Goal: Task Accomplishment & Management: Complete application form

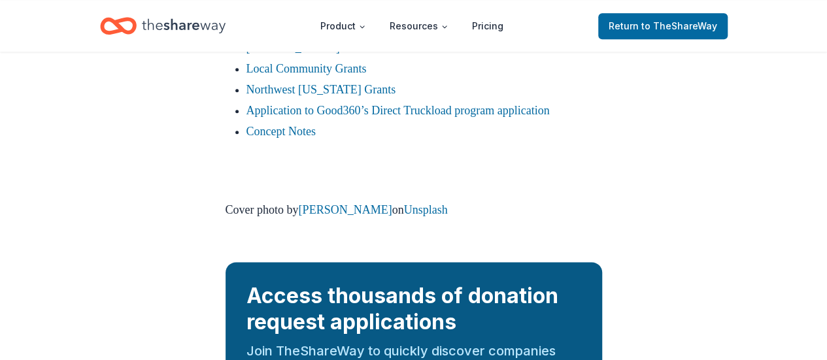
scroll to position [3203, 0]
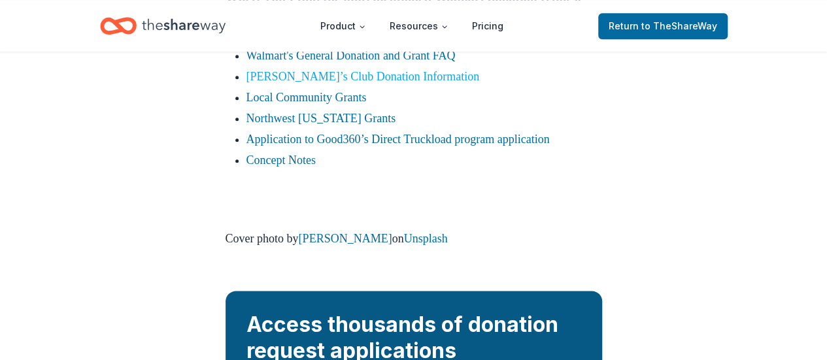
click at [327, 83] on link "[PERSON_NAME]’s Club Donation Information" at bounding box center [362, 76] width 233 height 13
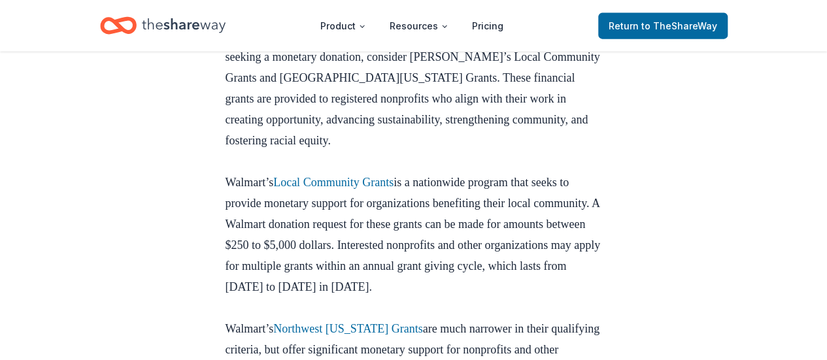
scroll to position [1503, 0]
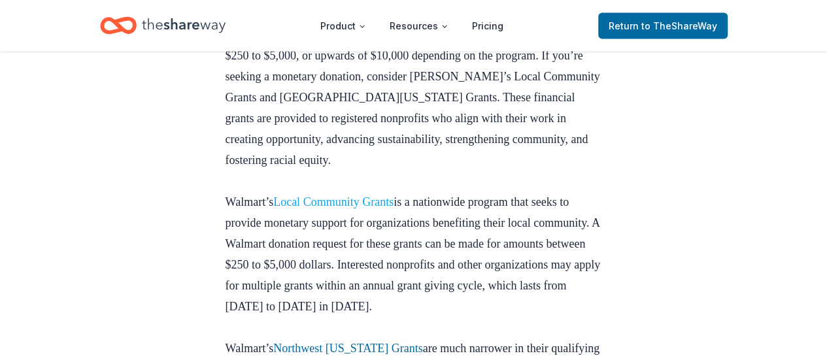
click at [362, 208] on link "Local Community Grants" at bounding box center [333, 201] width 120 height 13
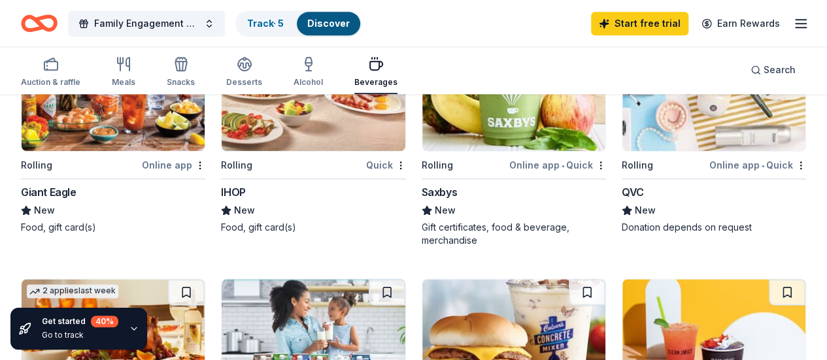
scroll to position [719, 0]
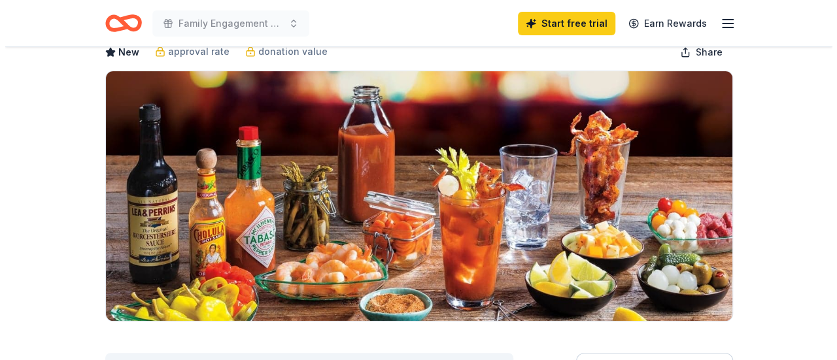
scroll to position [261, 0]
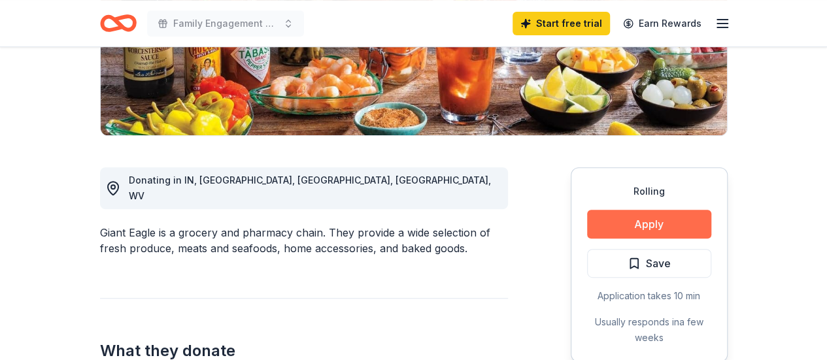
click at [641, 223] on button "Apply" at bounding box center [649, 224] width 124 height 29
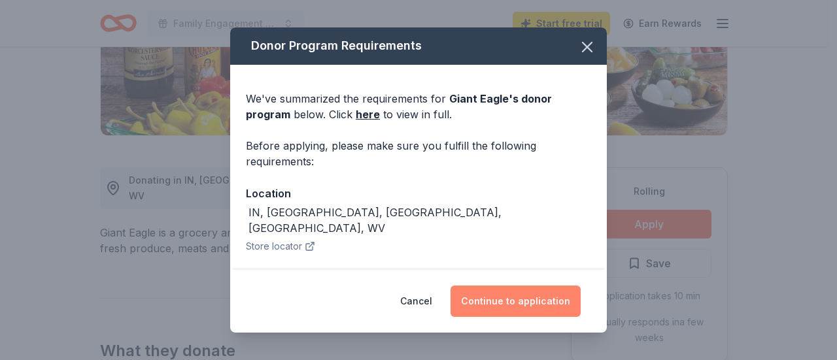
click at [510, 299] on button "Continue to application" at bounding box center [515, 301] width 130 height 31
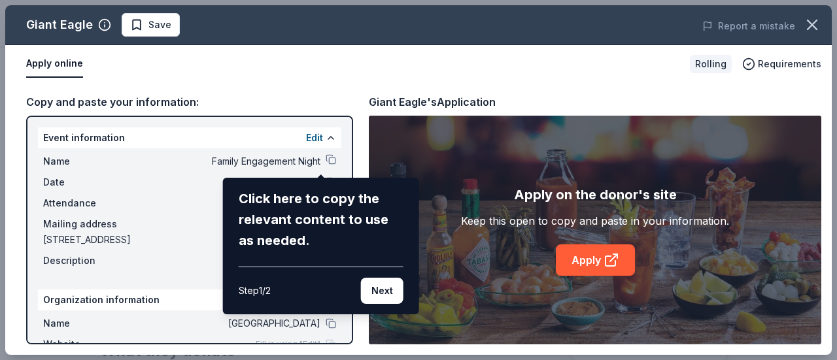
click at [86, 202] on div "Giant Eagle Save Report a mistake Apply online Rolling Requirements Copy and pa…" at bounding box center [418, 180] width 826 height 350
click at [388, 291] on button "Next" at bounding box center [382, 291] width 42 height 26
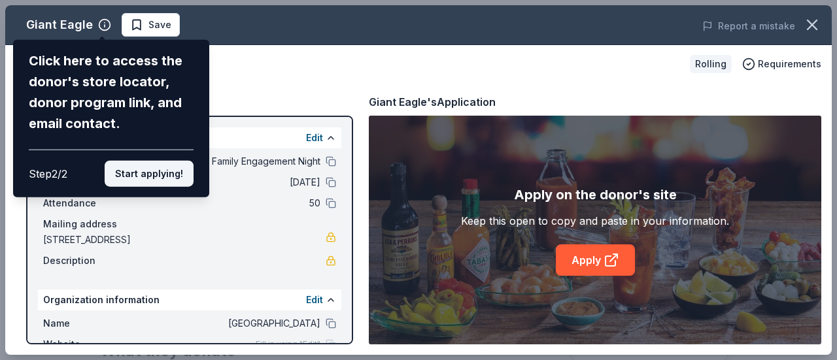
click at [128, 177] on button "Start applying!" at bounding box center [149, 174] width 89 height 26
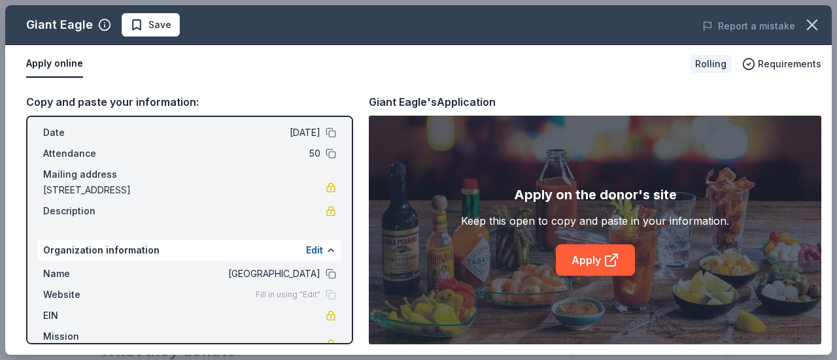
scroll to position [82, 0]
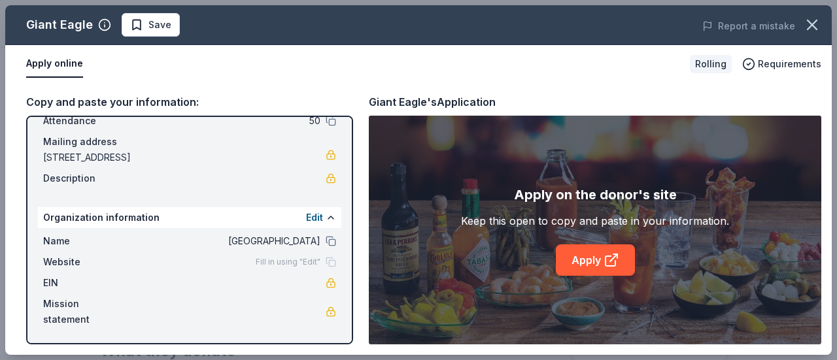
click at [68, 284] on span "EIN" at bounding box center [87, 283] width 88 height 16
click at [595, 259] on link "Apply" at bounding box center [595, 259] width 79 height 31
